Goal: Task Accomplishment & Management: Use online tool/utility

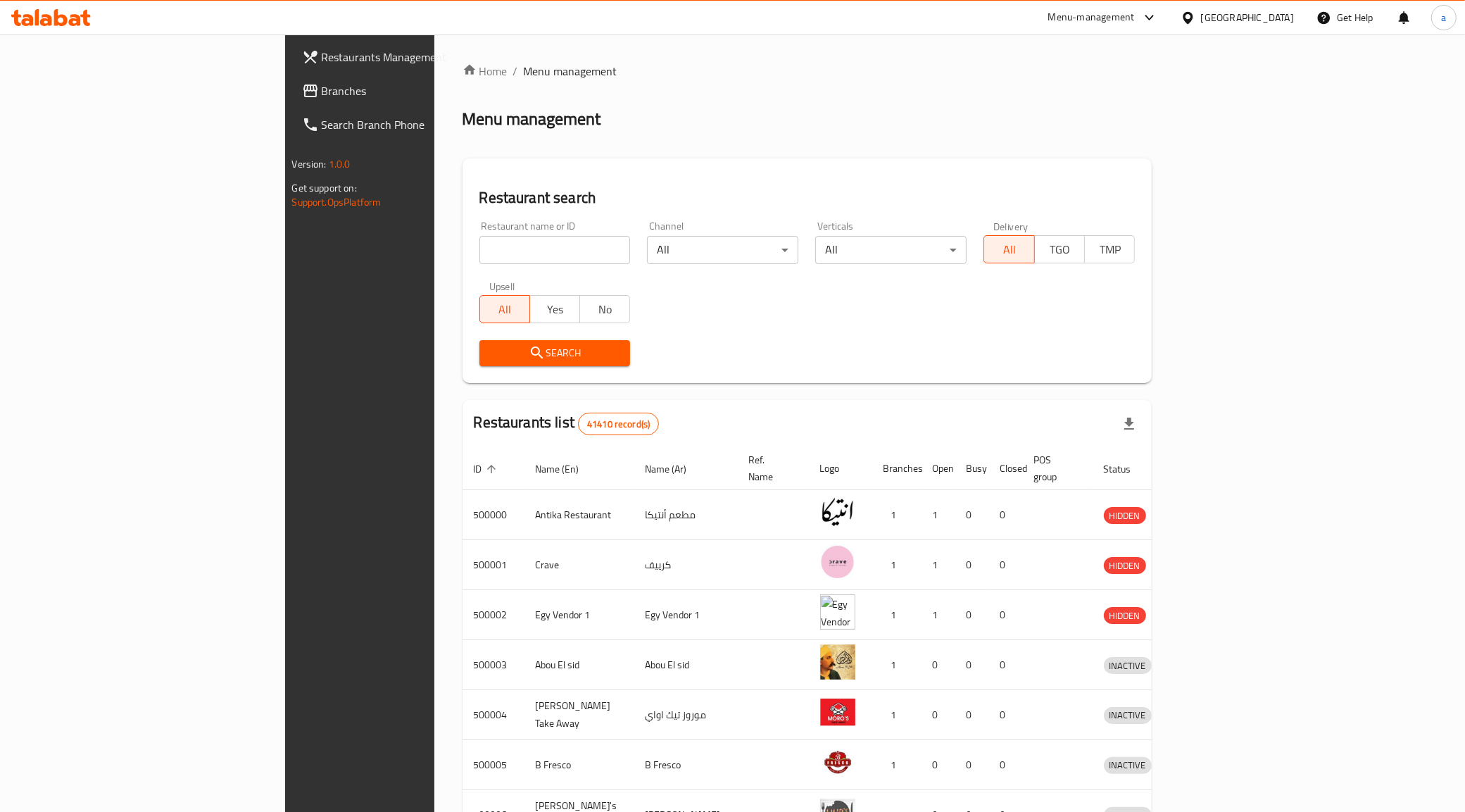
click at [76, 18] on icon at bounding box center [74, 19] width 12 height 12
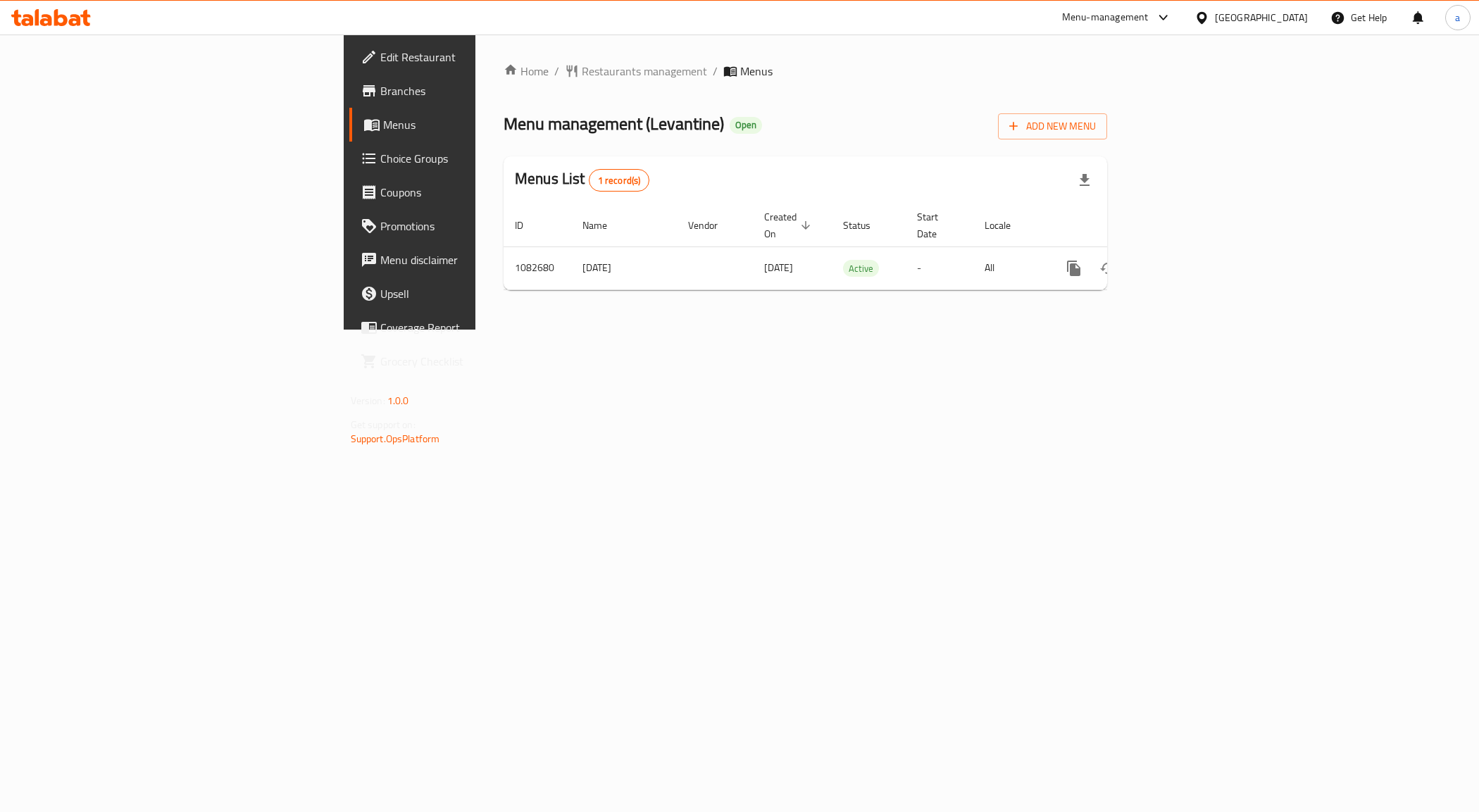
click at [380, 85] on span "Branches" at bounding box center [479, 91] width 200 height 17
click at [1184, 259] on icon "enhanced table" at bounding box center [1175, 268] width 17 height 17
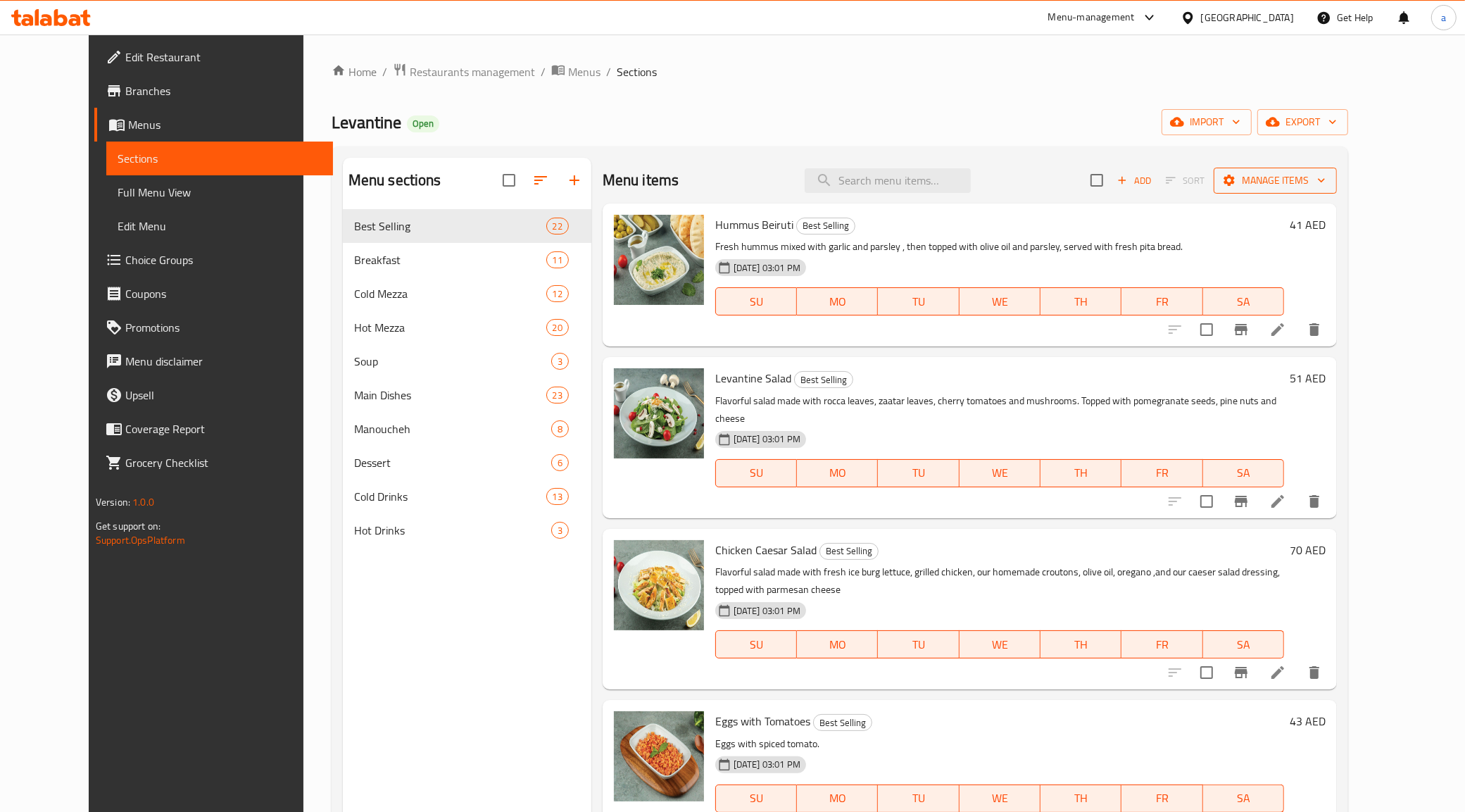
click at [1326, 184] on span "Manage items" at bounding box center [1275, 180] width 100 height 17
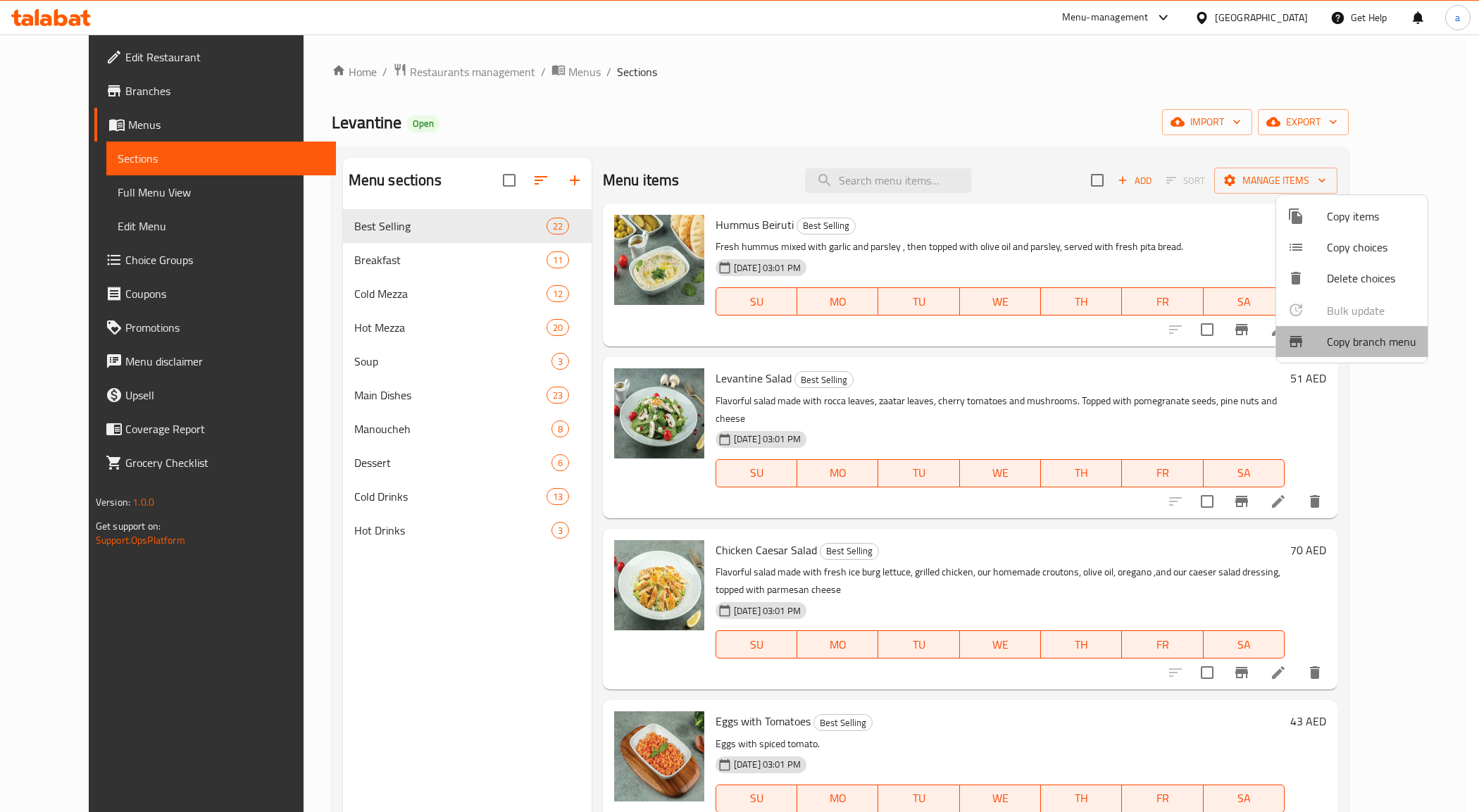
click at [1398, 335] on span "Copy branch menu" at bounding box center [1370, 341] width 89 height 17
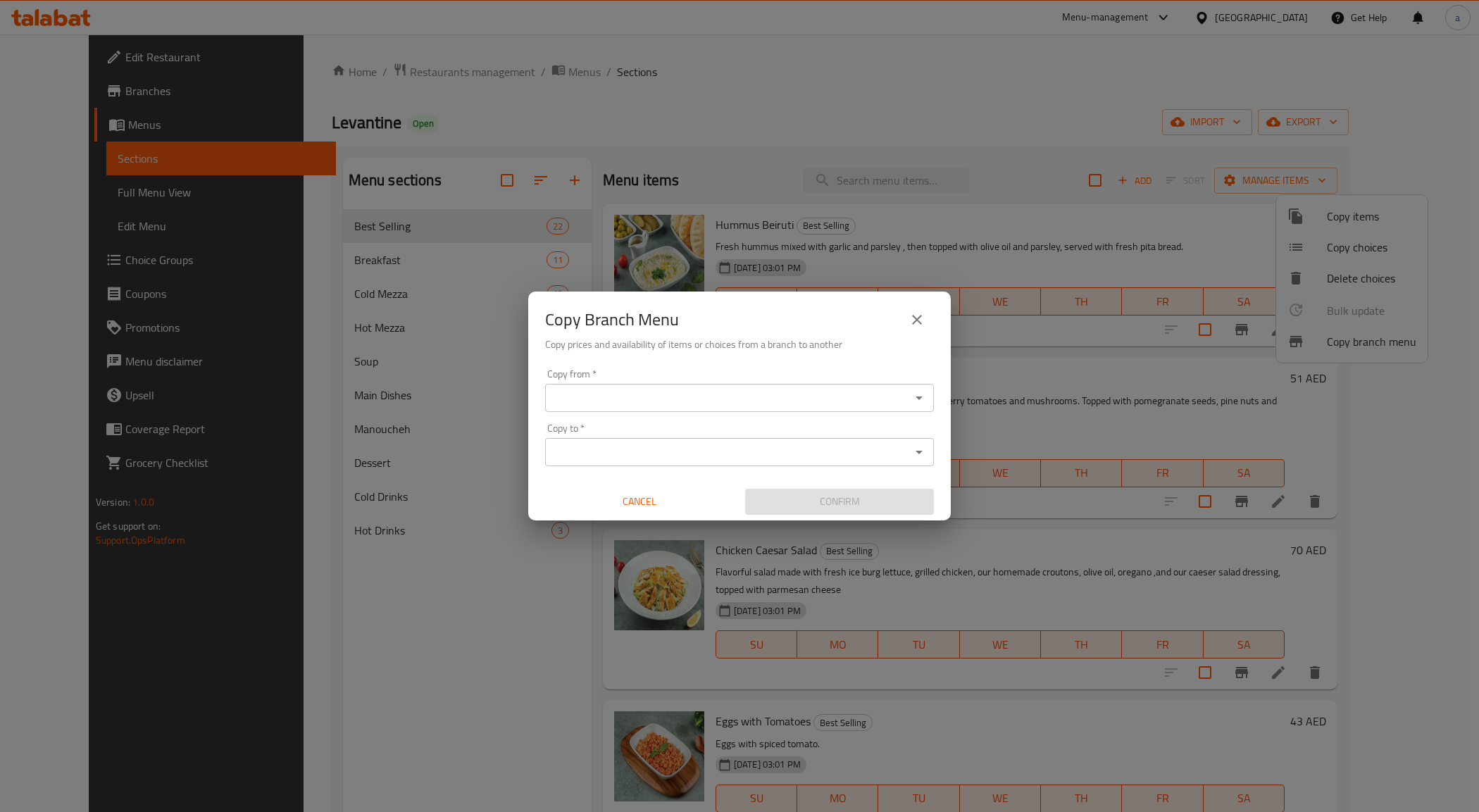
click at [727, 385] on div "Copy from *" at bounding box center [740, 397] width 389 height 29
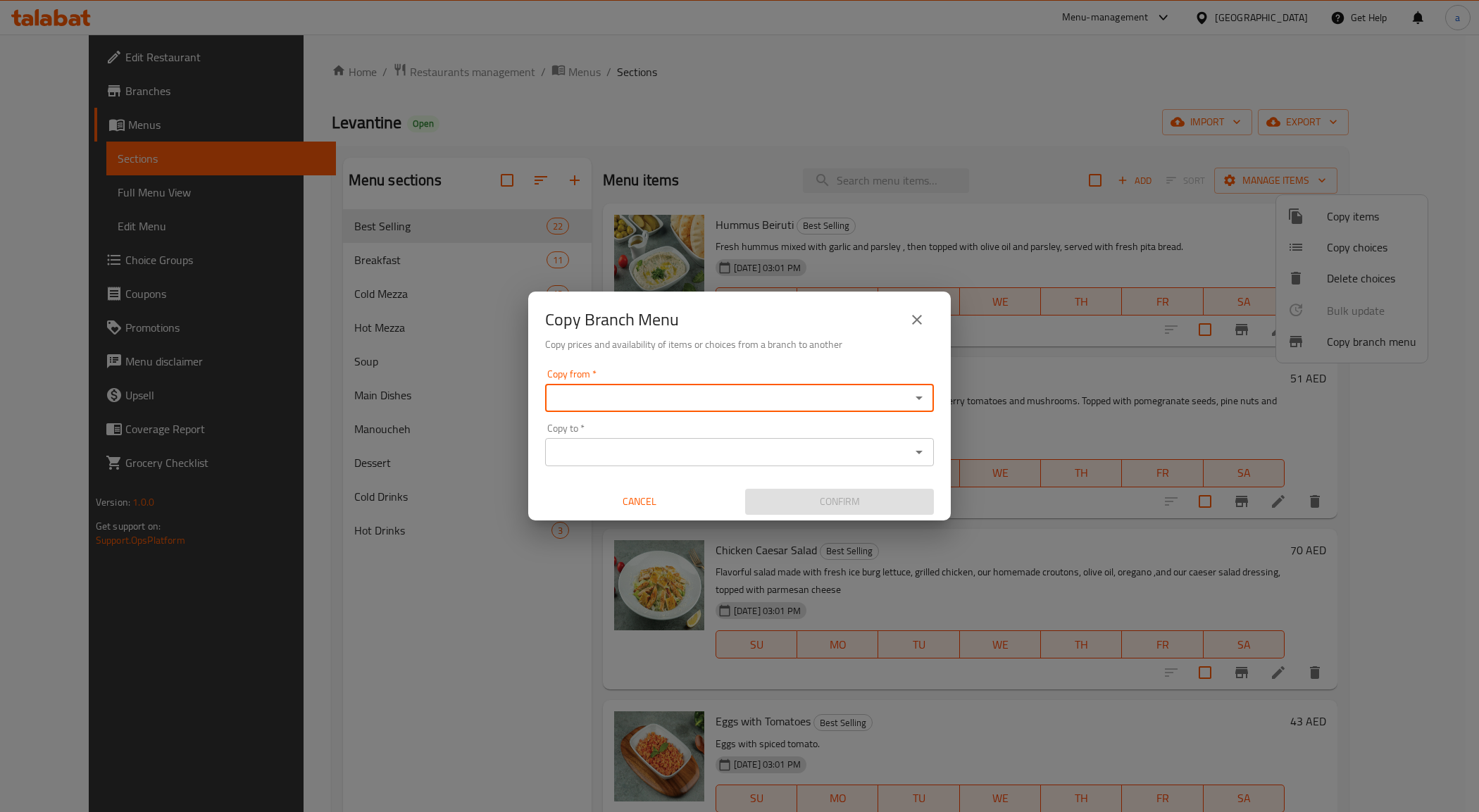
click at [568, 402] on input "Copy from   *" at bounding box center [728, 397] width 357 height 19
click at [613, 442] on li "Levantine, Waterfront,Al Majaz ID: 707297" at bounding box center [740, 433] width 389 height 26
type input "Levantine, Waterfront,Al Majaz"
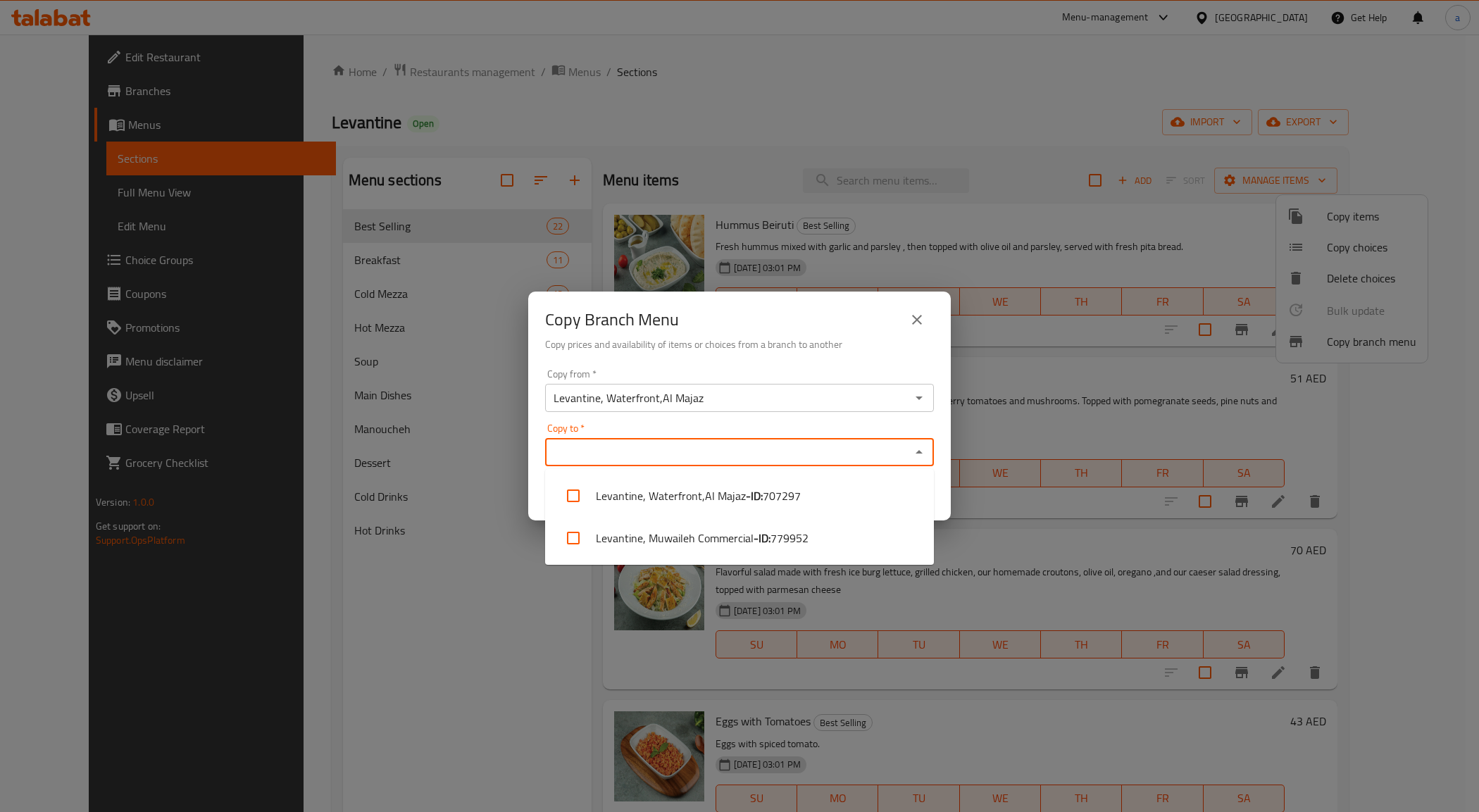
click at [608, 446] on input "Copy to   *" at bounding box center [728, 452] width 357 height 19
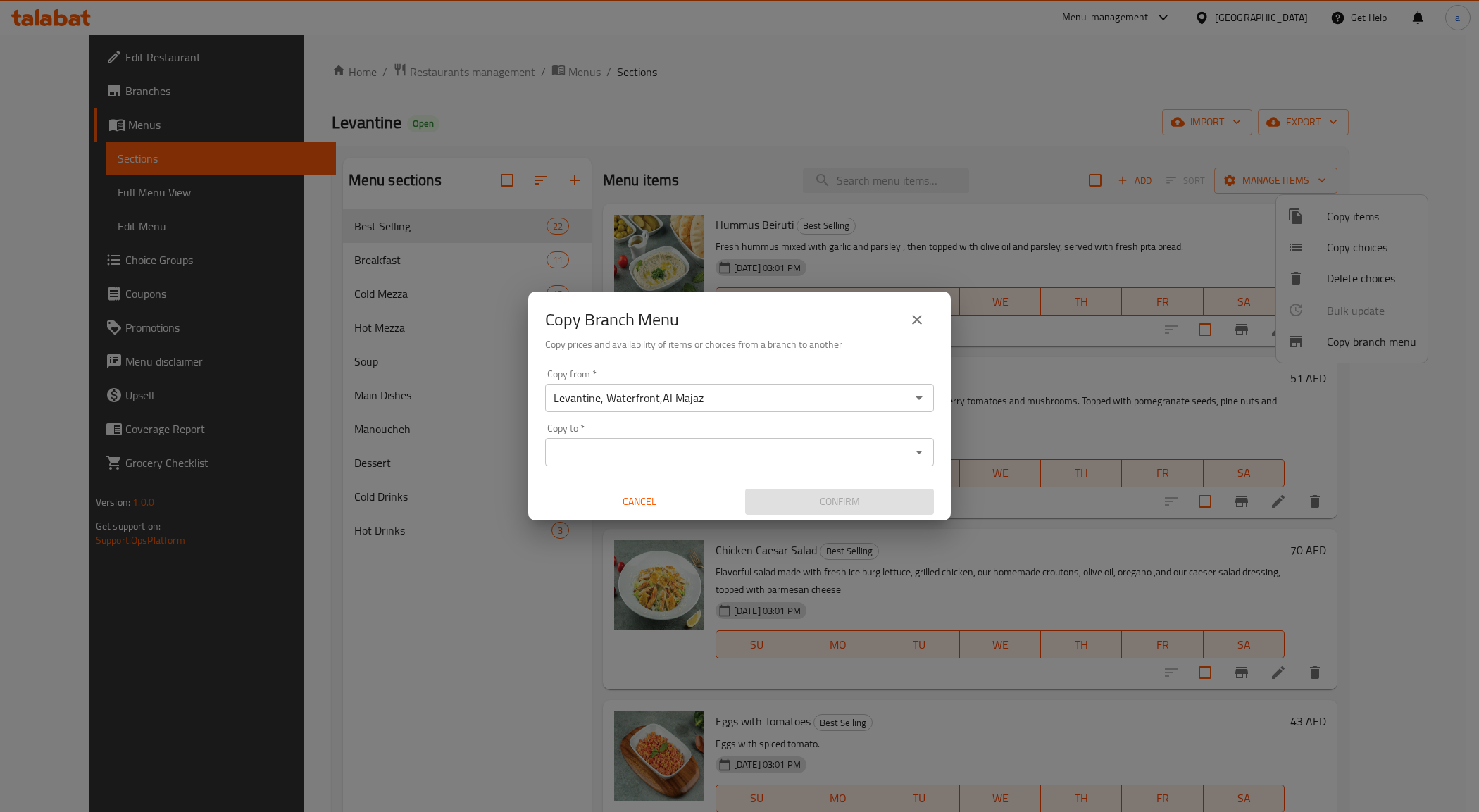
click at [755, 449] on input "Copy to   *" at bounding box center [728, 452] width 357 height 19
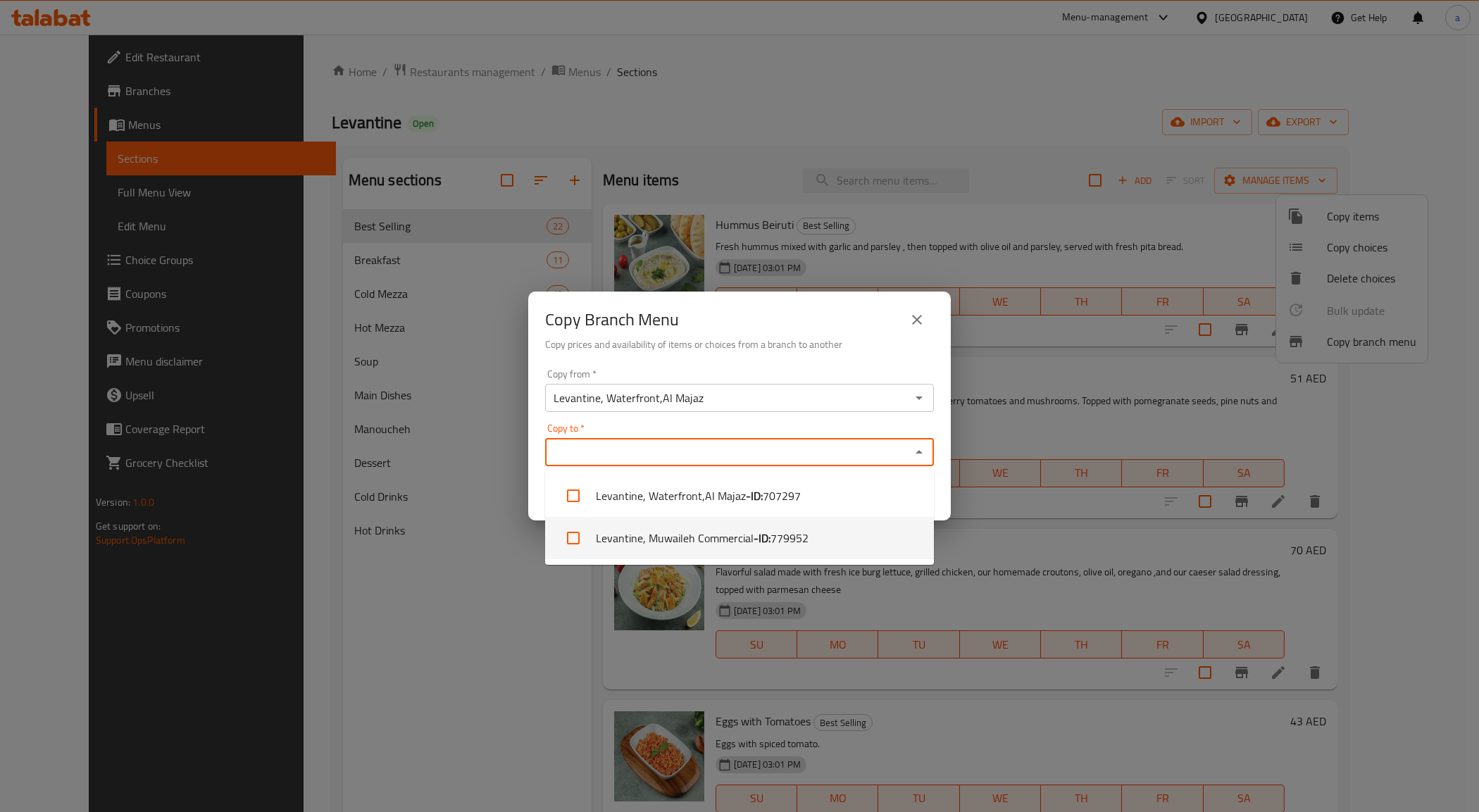
click at [705, 532] on li "Levantine, Muwaileh Commercial - ID: 779952" at bounding box center [740, 538] width 389 height 42
checkbox input "true"
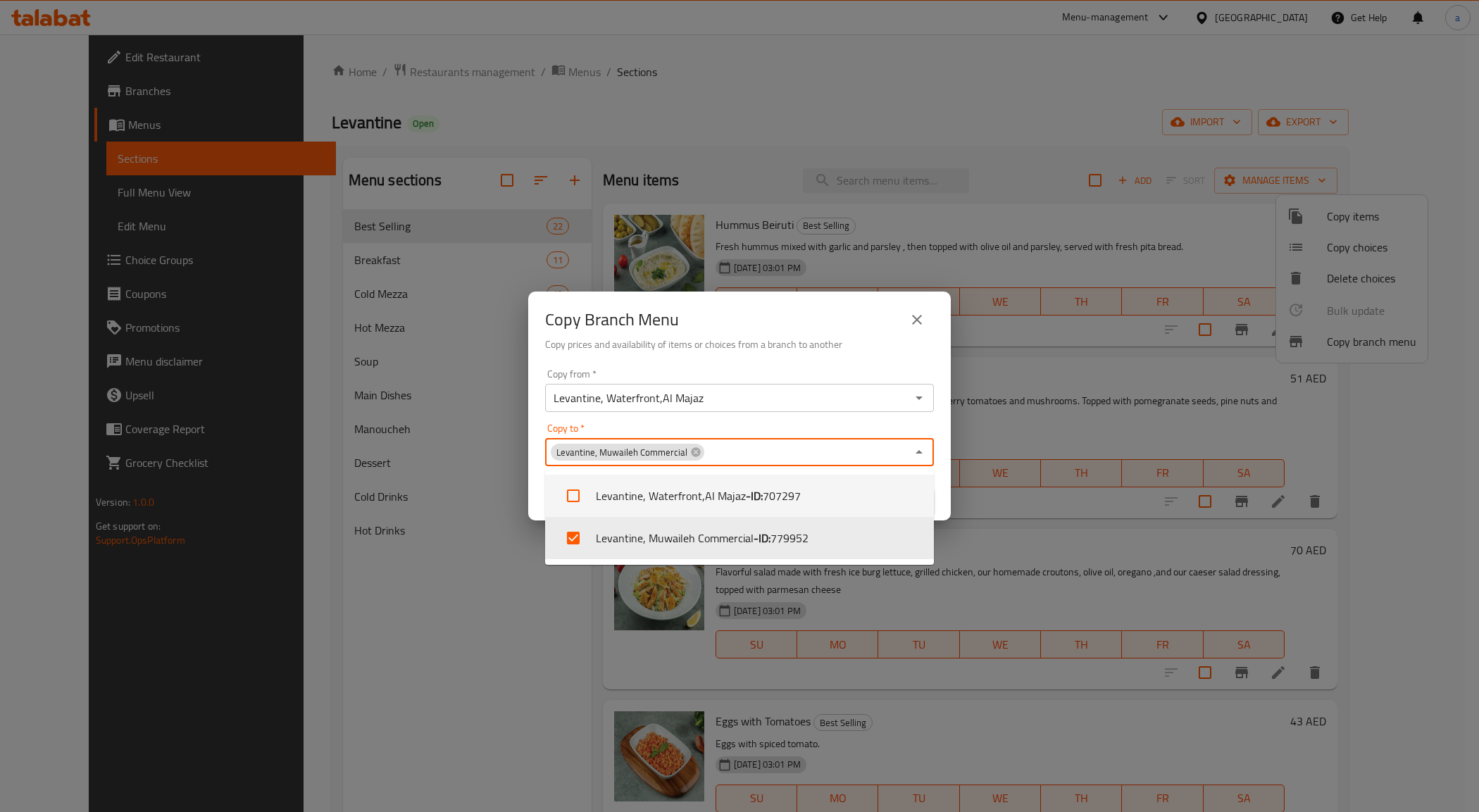
click at [1073, 388] on div "Copy Branch Menu Copy prices and availability of items or choices from a branch…" at bounding box center [740, 406] width 1479 height 812
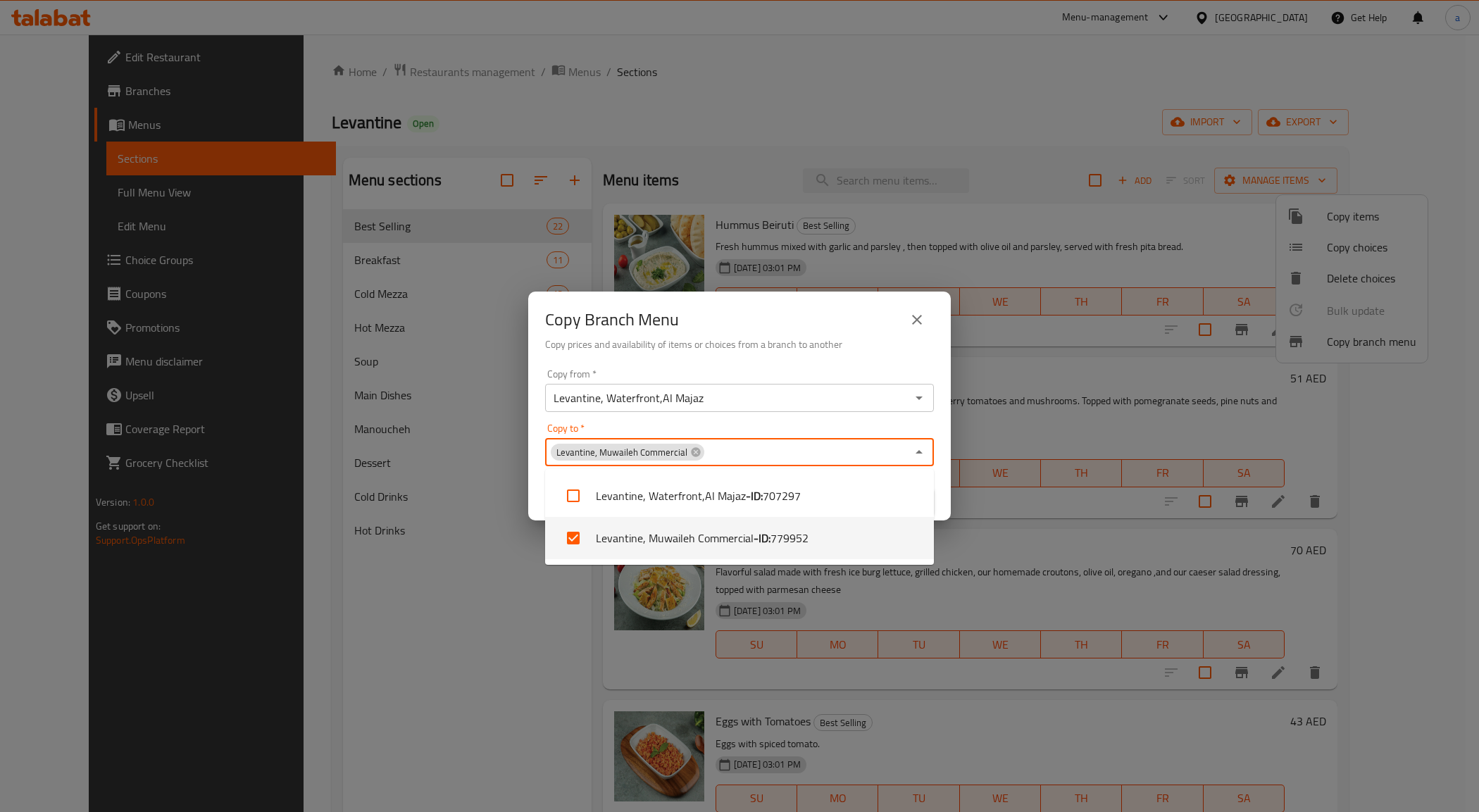
click at [767, 446] on input "Copy to   *" at bounding box center [806, 452] width 201 height 19
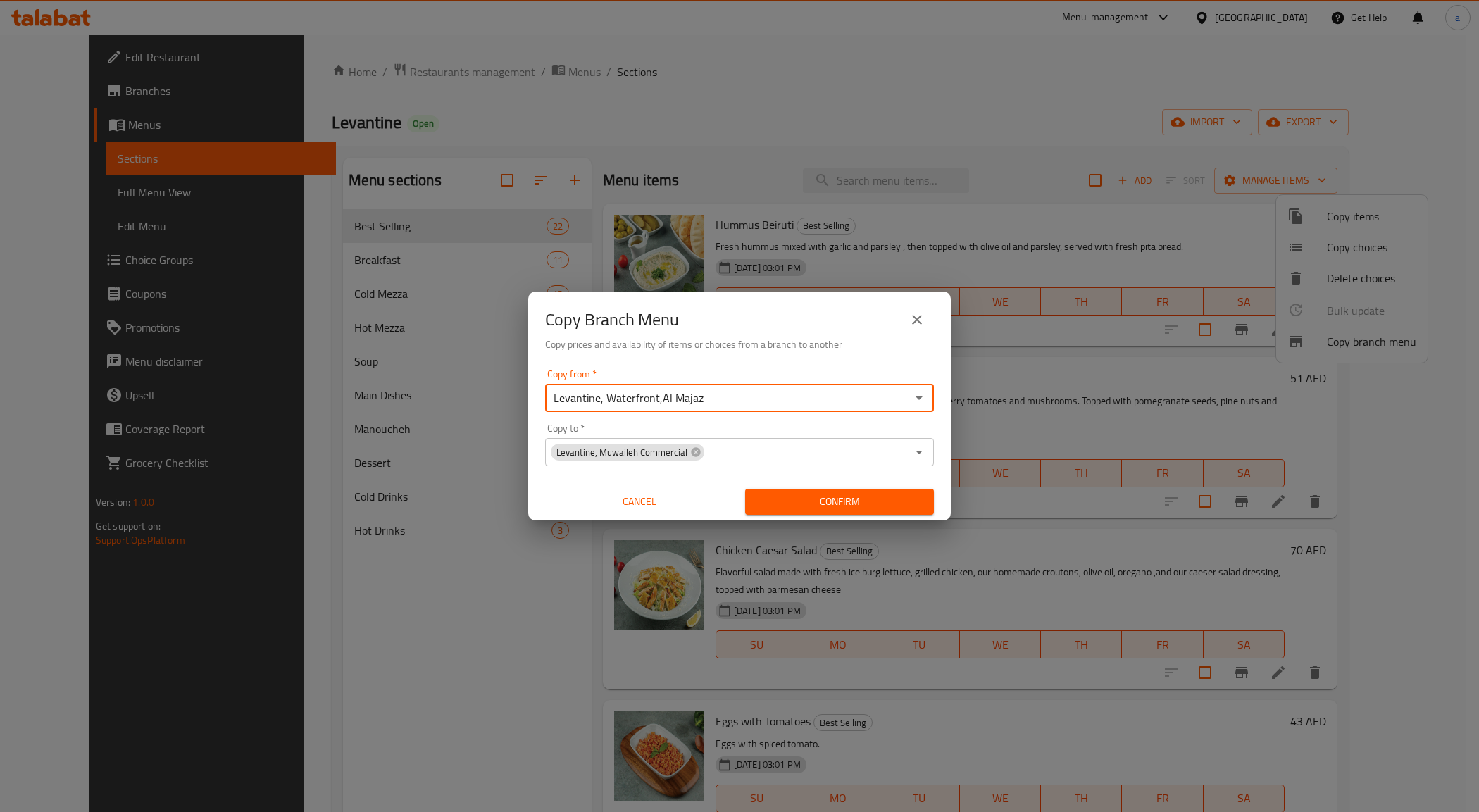
click at [764, 402] on input "Levantine, Waterfront,Al Majaz" at bounding box center [728, 397] width 357 height 19
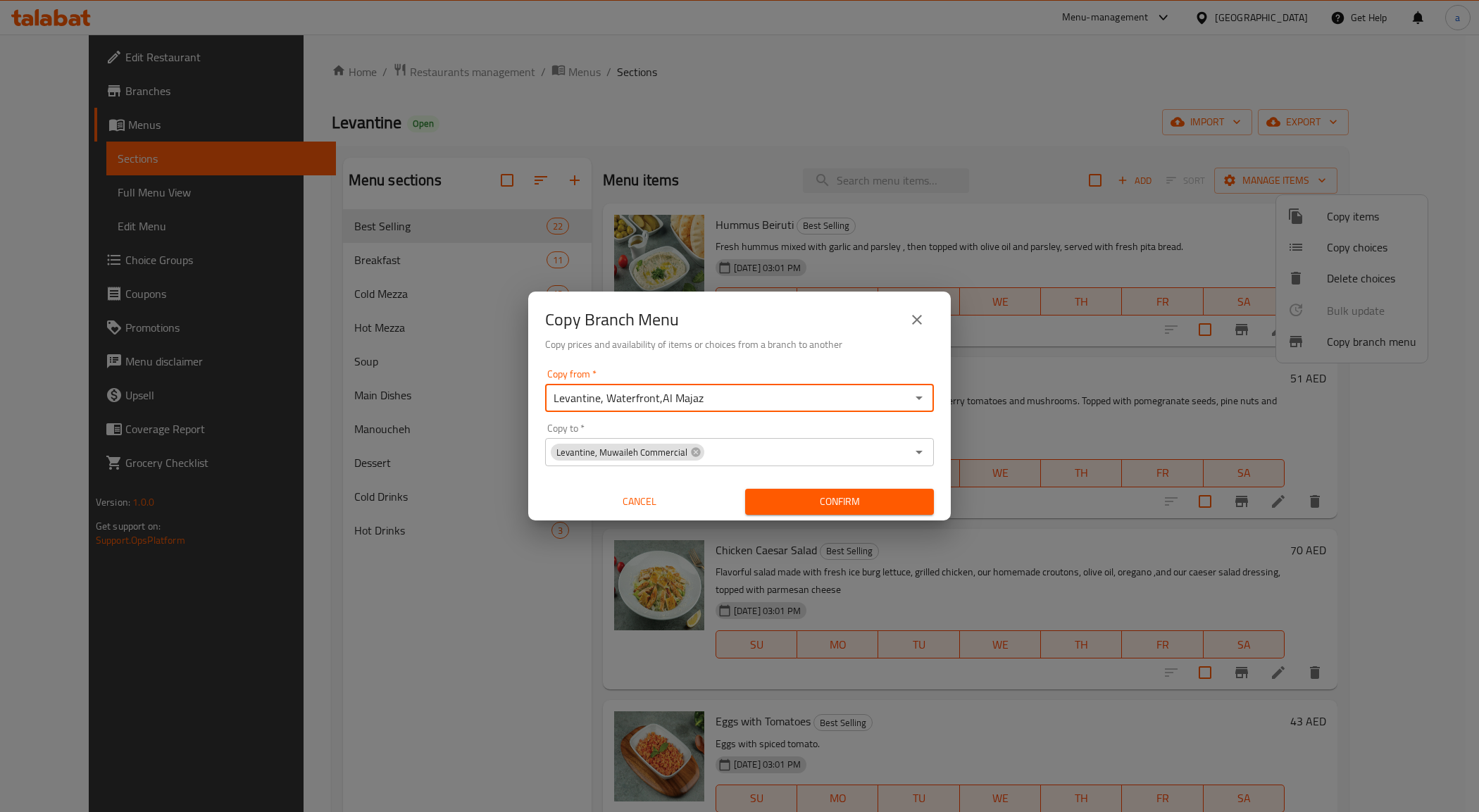
click at [764, 402] on input "Levantine, Waterfront,Al Majaz" at bounding box center [728, 397] width 357 height 19
click at [920, 396] on icon "Open" at bounding box center [919, 398] width 7 height 4
click at [864, 424] on li "Levantine, Waterfront,Al Majaz ID: 707297" at bounding box center [740, 433] width 389 height 26
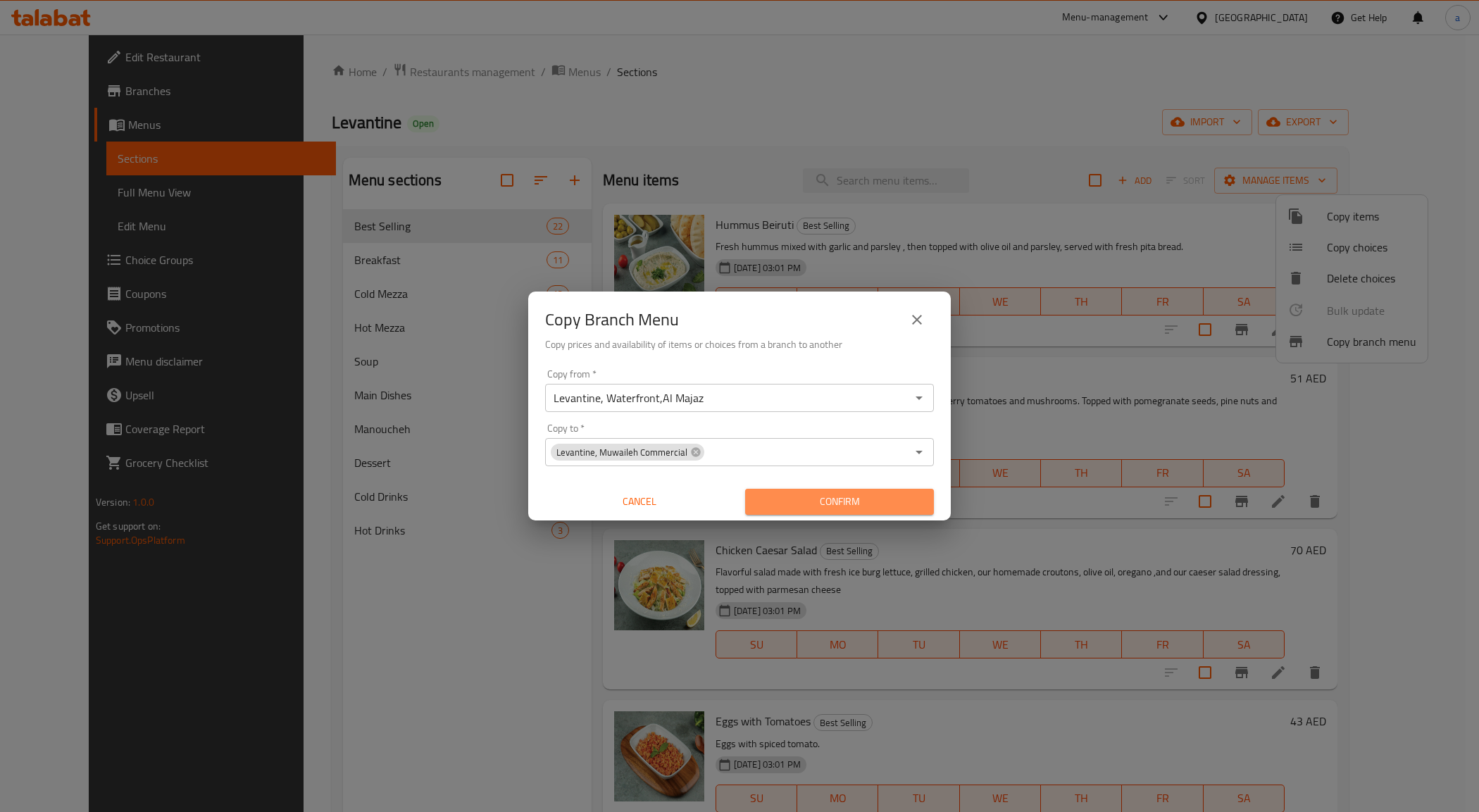
click at [835, 501] on span "Confirm" at bounding box center [839, 501] width 166 height 17
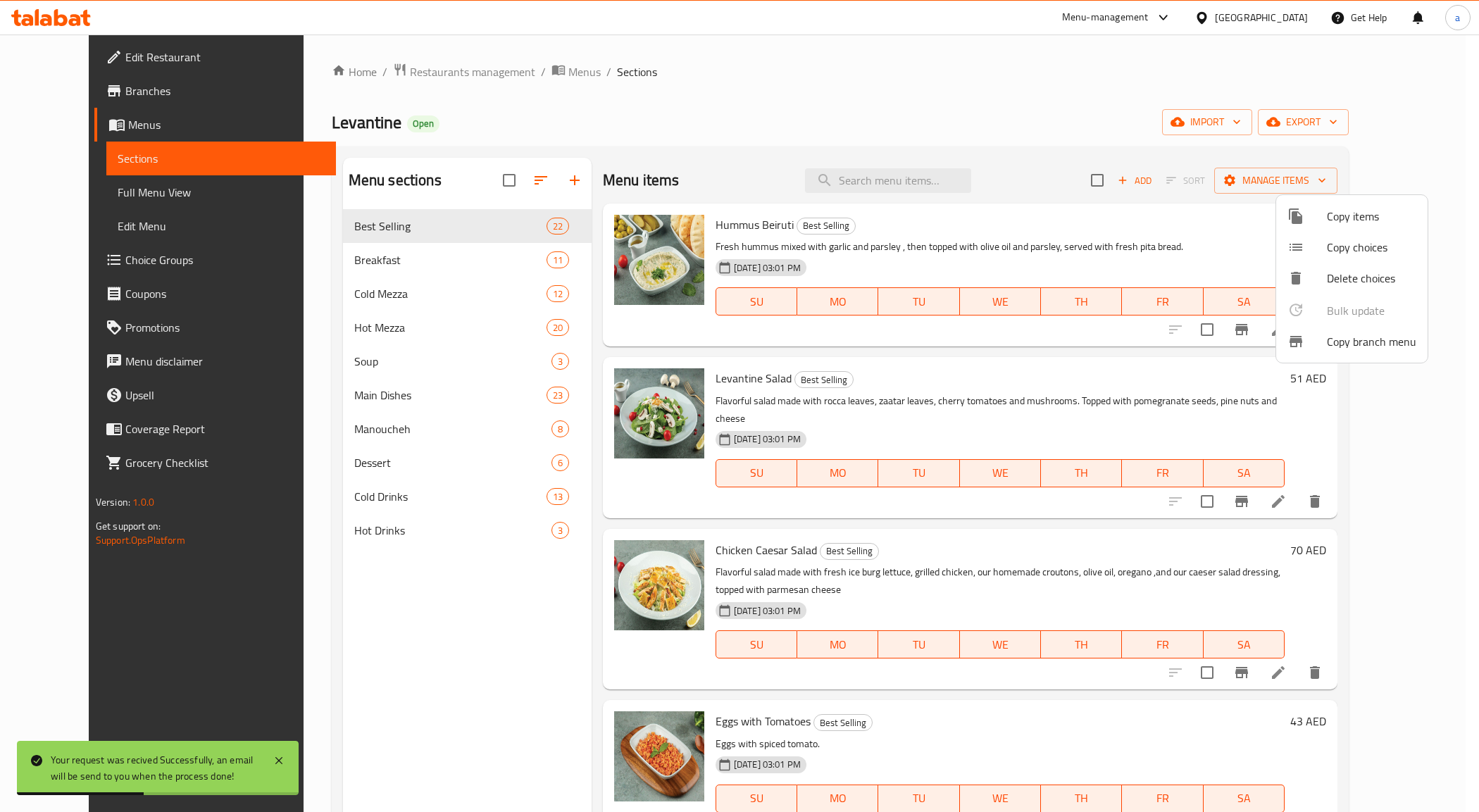
scroll to position [198, 0]
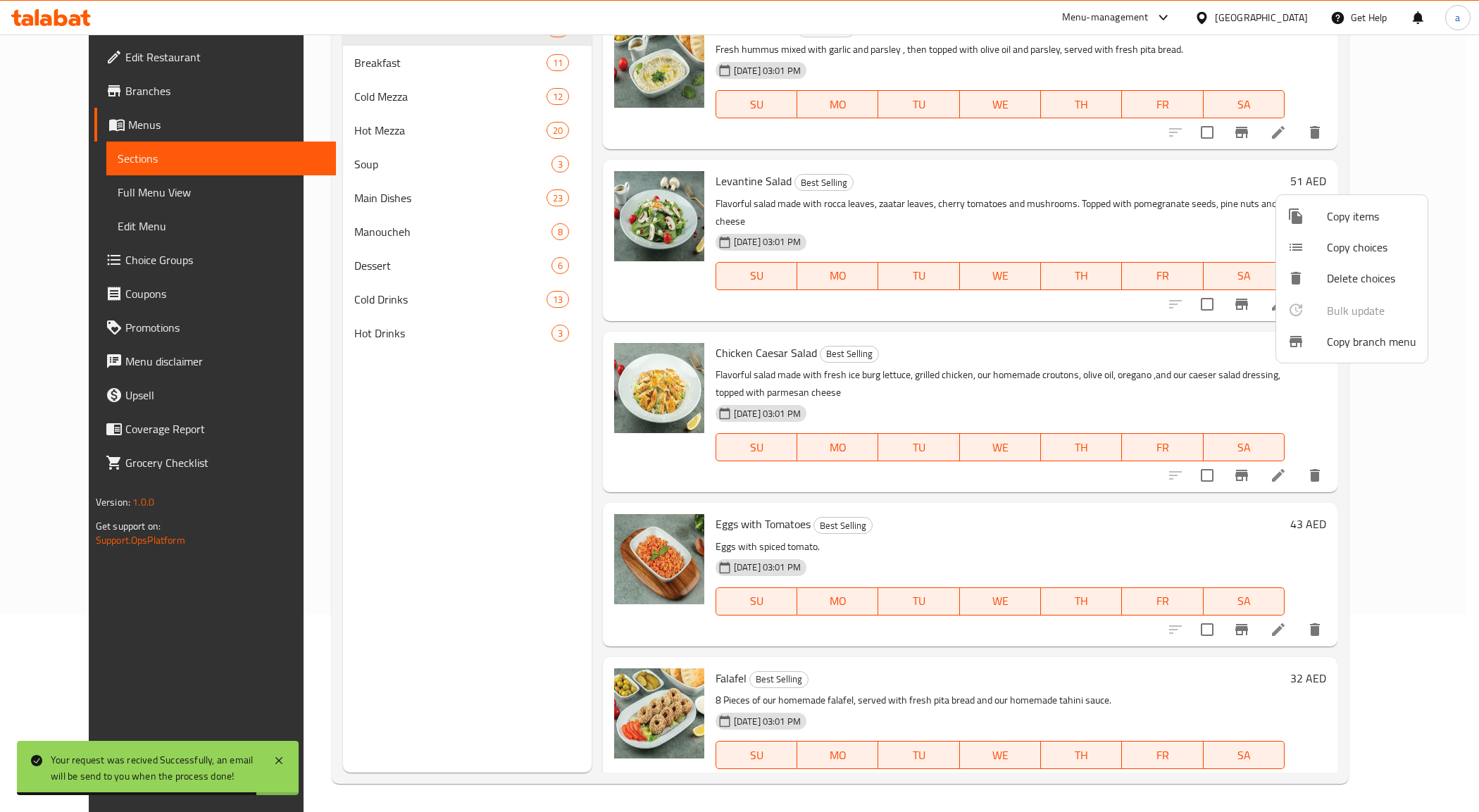
click at [473, 428] on div at bounding box center [740, 406] width 1479 height 812
